Goal: Task Accomplishment & Management: Use online tool/utility

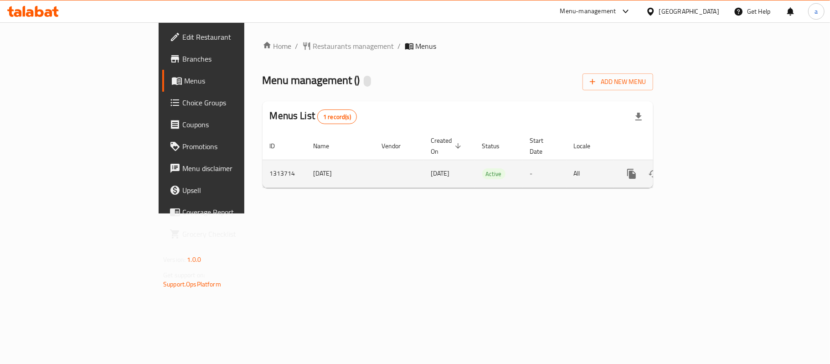
drag, startPoint x: 207, startPoint y: 162, endPoint x: 255, endPoint y: 162, distance: 48.3
click at [306, 162] on td "[DATE]" at bounding box center [340, 173] width 68 height 28
copy td "[DATE]"
click at [678, 169] on icon "enhanced table" at bounding box center [675, 173] width 6 height 8
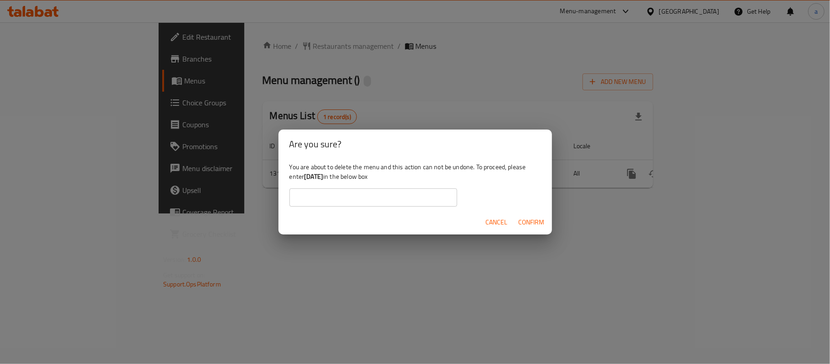
click at [392, 195] on input "text" at bounding box center [373, 197] width 168 height 18
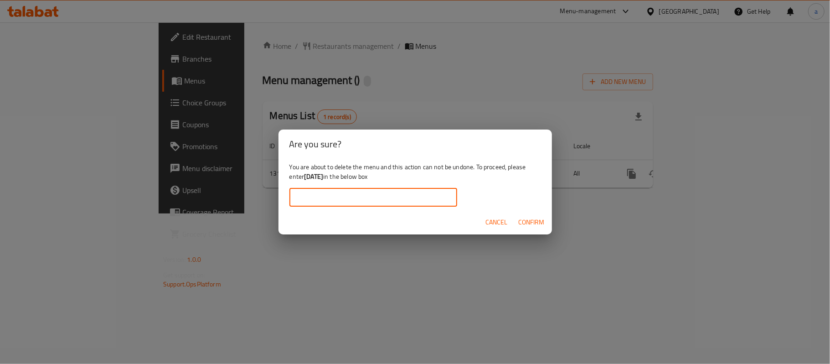
paste input "[DATE]"
type input "[DATE]"
click at [540, 219] on span "Confirm" at bounding box center [531, 221] width 26 height 11
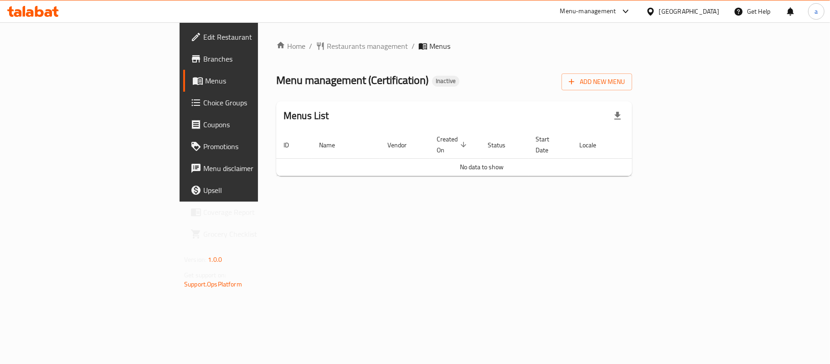
click at [203, 39] on span "Edit Restaurant" at bounding box center [257, 36] width 108 height 11
